Goal: Information Seeking & Learning: Find specific page/section

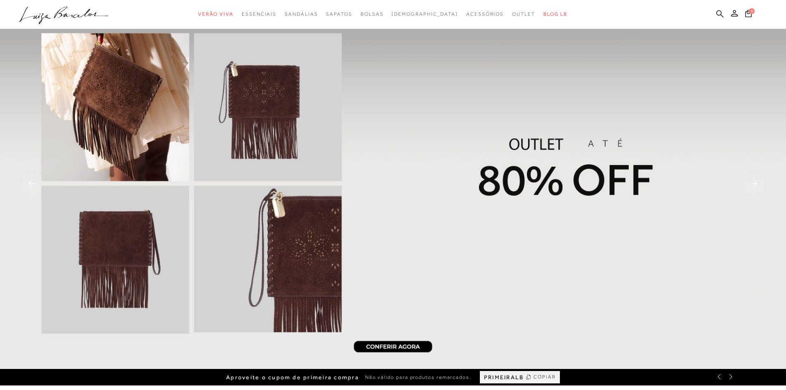
click at [720, 10] on icon at bounding box center [720, 13] width 7 height 7
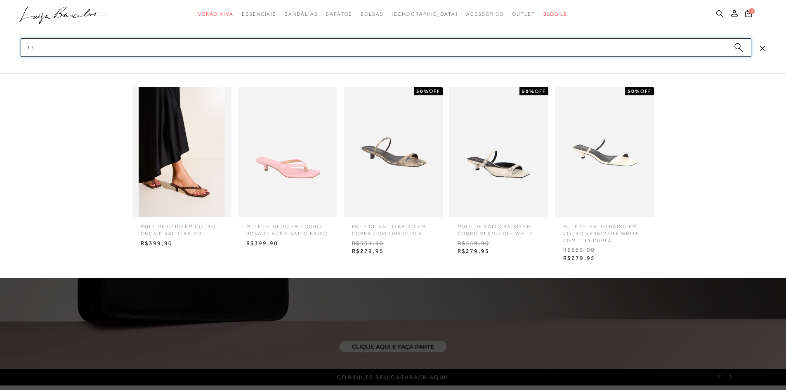
type input "1"
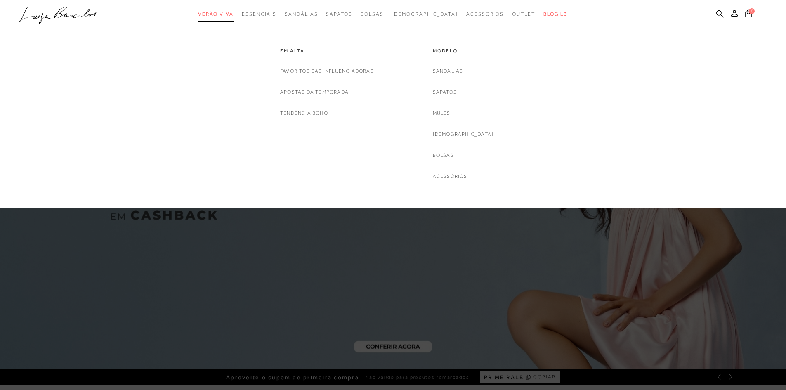
click at [234, 9] on link "Verão Viva" at bounding box center [215, 14] width 35 height 15
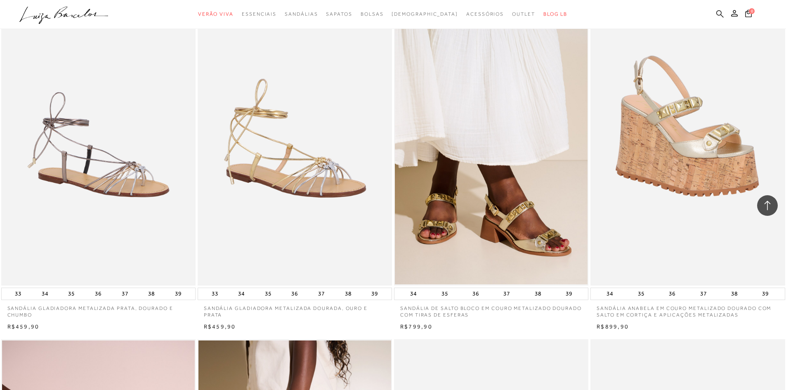
click at [717, 13] on icon at bounding box center [720, 13] width 7 height 7
click at [723, 12] on icon at bounding box center [720, 14] width 7 height 8
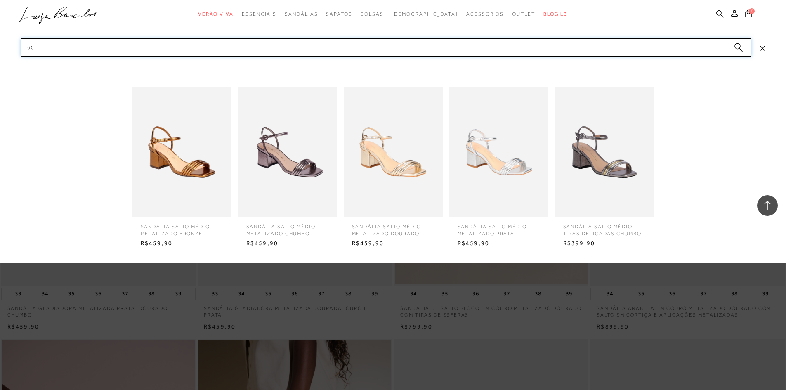
type input "6"
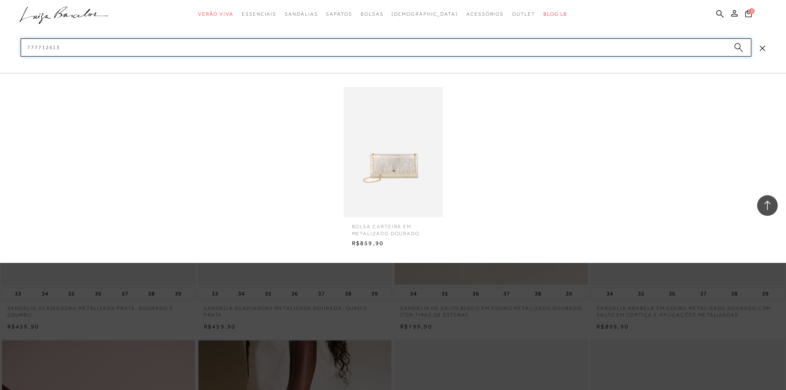
type input "777712613"
click at [363, 162] on img at bounding box center [393, 152] width 99 height 130
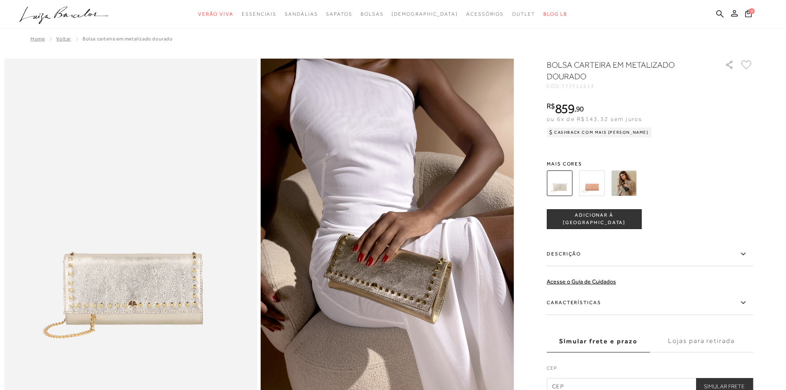
scroll to position [413, 0]
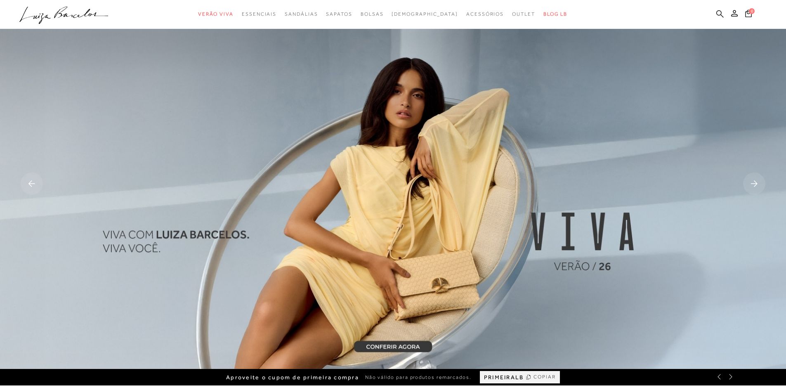
click at [719, 13] on icon at bounding box center [720, 14] width 7 height 8
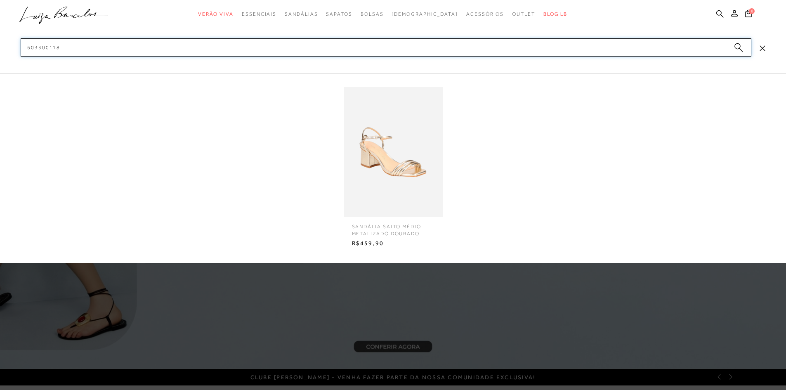
type input "603300118"
click at [389, 227] on span "SANDÁLIA SALTO MÉDIO METALIZADO DOURADO" at bounding box center [393, 227] width 95 height 20
